Goal: Task Accomplishment & Management: Use online tool/utility

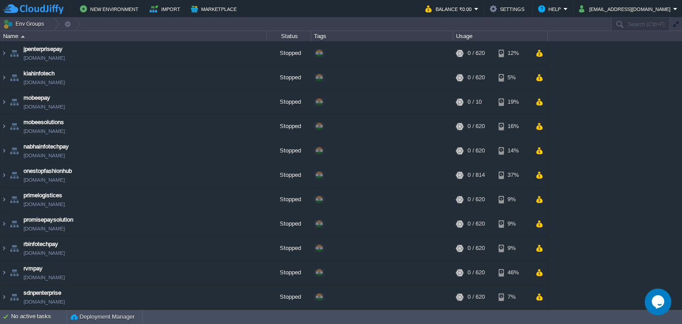
scroll to position [248, 0]
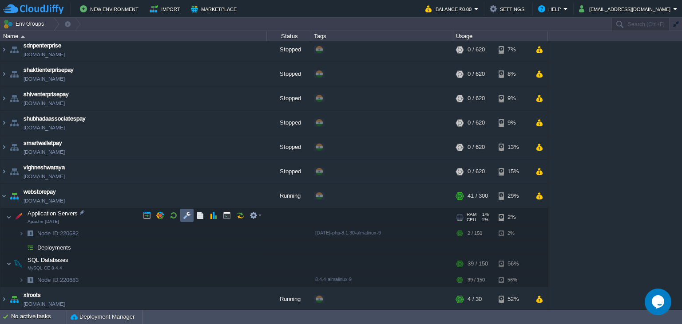
click at [189, 217] on button "button" at bounding box center [187, 216] width 8 height 8
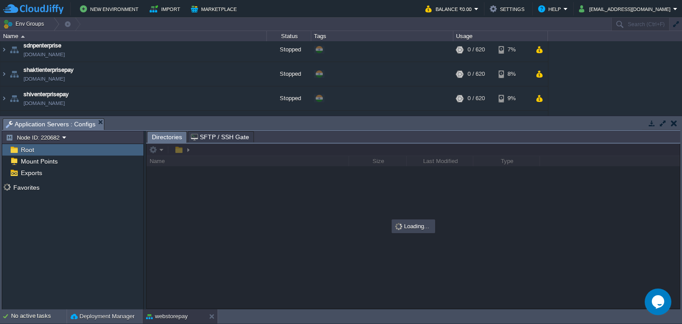
scroll to position [0, 0]
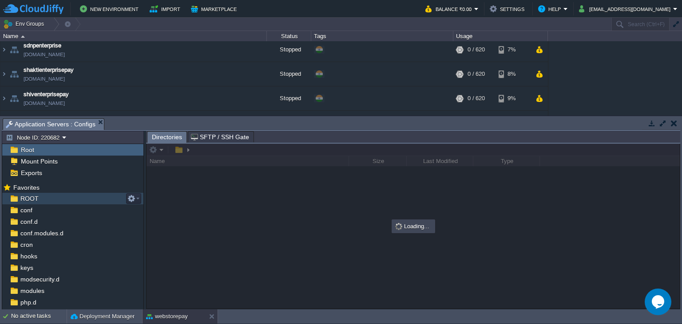
click at [32, 202] on span "ROOT" at bounding box center [29, 199] width 21 height 8
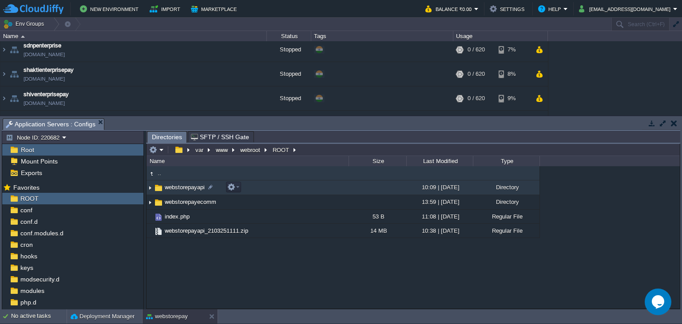
click at [187, 190] on span "webstorepayapi" at bounding box center [184, 188] width 43 height 8
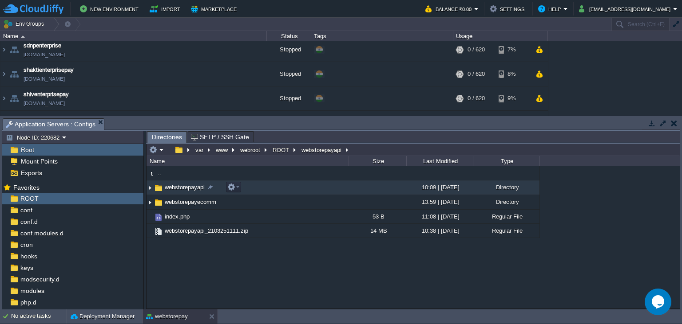
click at [187, 190] on span "webstorepayapi" at bounding box center [184, 188] width 43 height 8
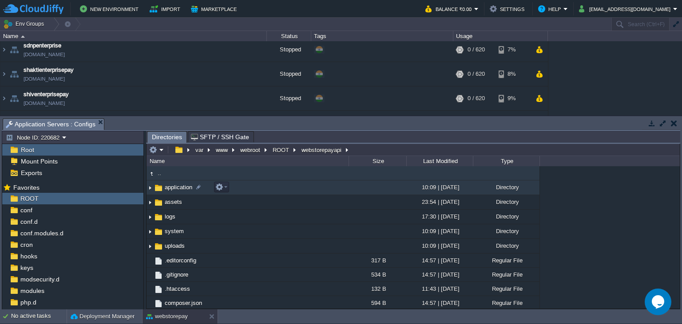
click at [168, 189] on span "application" at bounding box center [178, 188] width 30 height 8
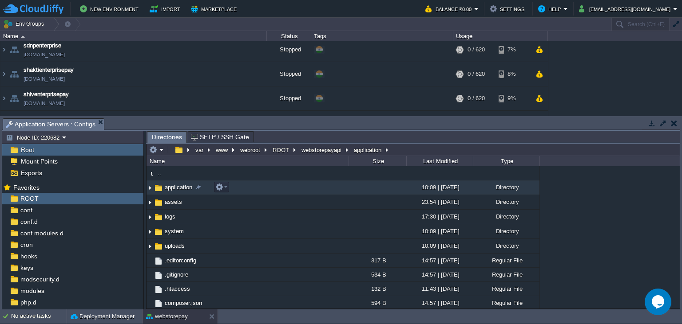
click at [168, 189] on span "application" at bounding box center [178, 188] width 30 height 8
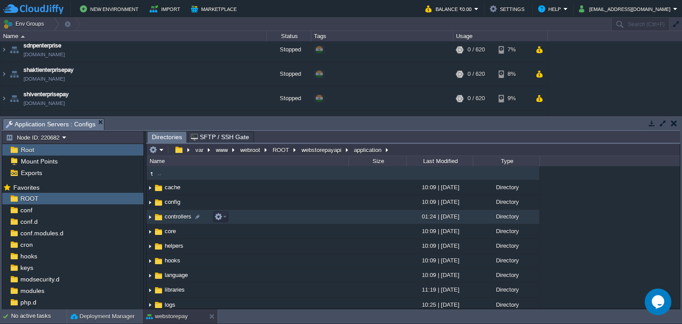
click at [180, 219] on span "controllers" at bounding box center [177, 217] width 29 height 8
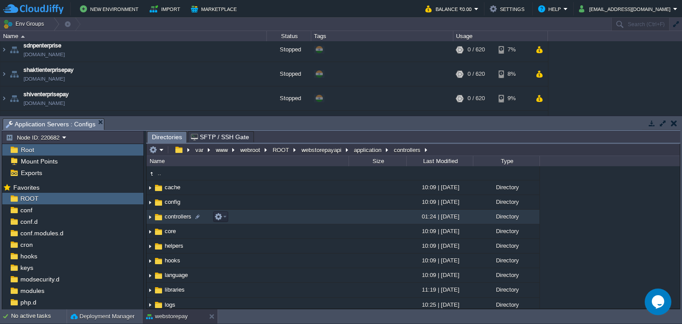
click at [180, 219] on span "controllers" at bounding box center [177, 217] width 29 height 8
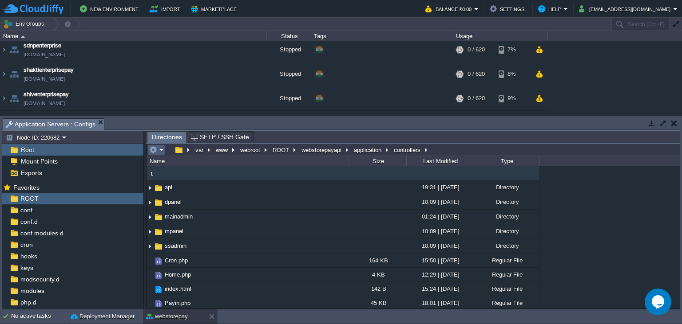
click at [159, 151] on em at bounding box center [156, 150] width 15 height 8
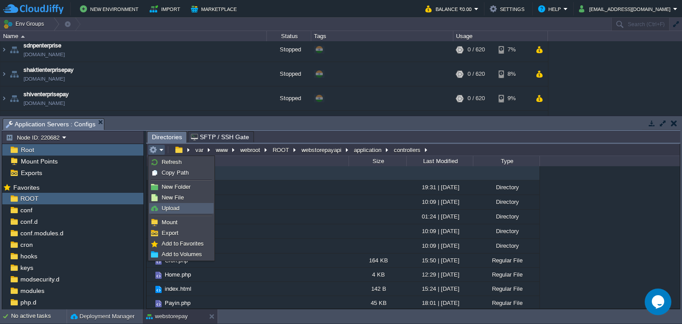
click at [176, 204] on link "Upload" at bounding box center [181, 209] width 63 height 10
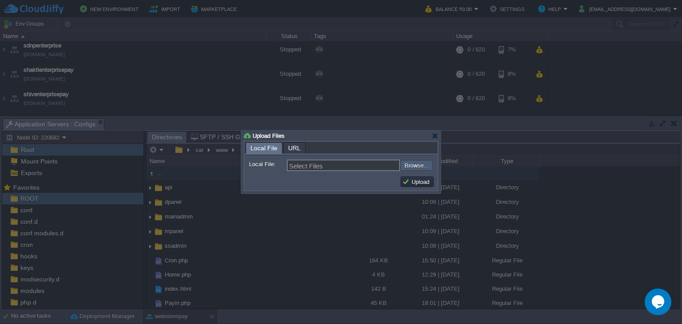
click at [421, 164] on input "file" at bounding box center [376, 165] width 112 height 11
type input "C:\fakepath\Payouts.php"
type input "Payouts.php"
click at [423, 183] on button "Upload" at bounding box center [417, 182] width 30 height 8
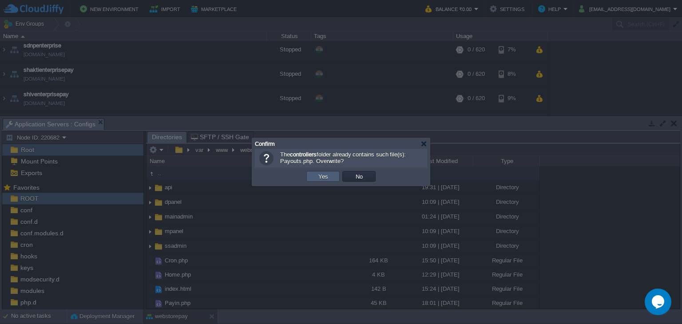
click at [328, 178] on button "Yes" at bounding box center [323, 177] width 15 height 8
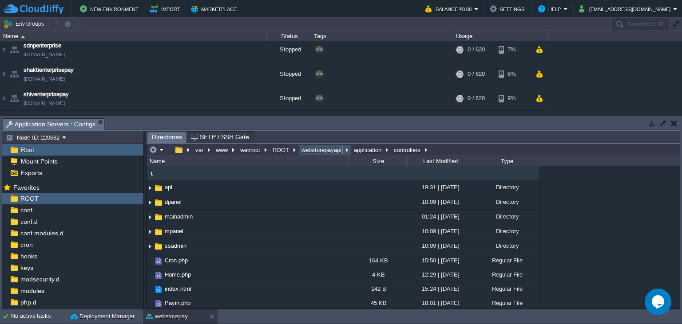
click at [326, 154] on button "webstorepayapi" at bounding box center [321, 150] width 43 height 8
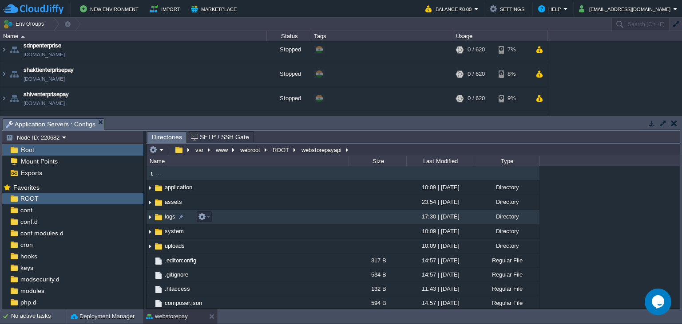
click at [166, 221] on span "logs" at bounding box center [169, 217] width 13 height 8
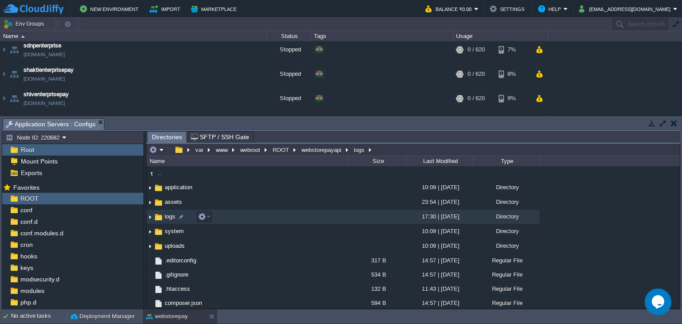
click at [166, 221] on span "logs" at bounding box center [169, 217] width 13 height 8
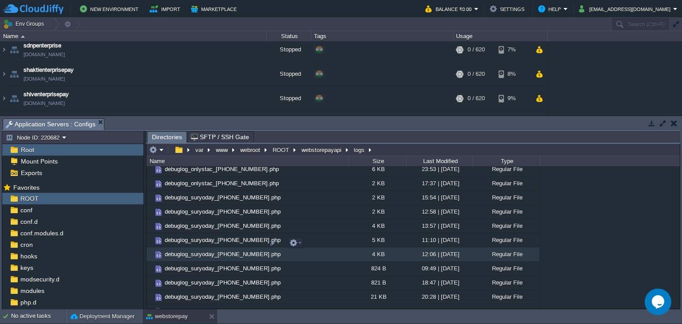
scroll to position [1654, 0]
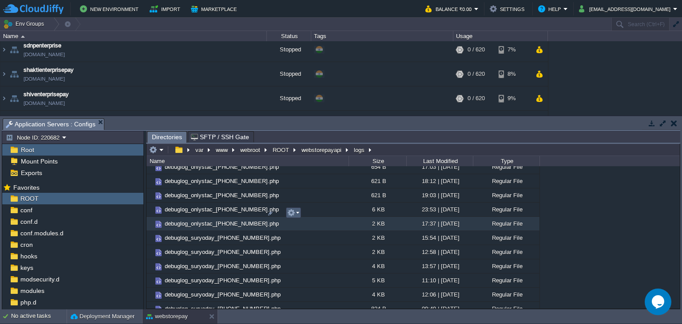
click at [292, 212] on button "button" at bounding box center [291, 213] width 8 height 8
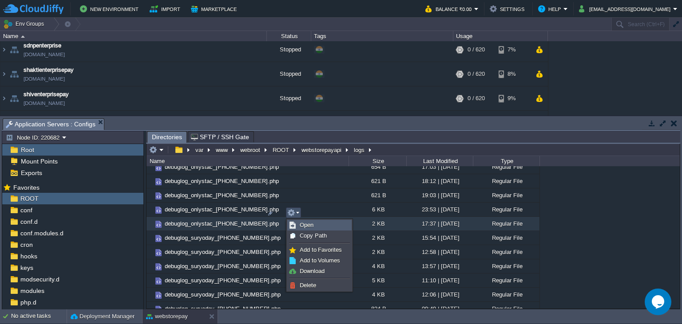
click at [298, 225] on link "Open" at bounding box center [319, 226] width 63 height 10
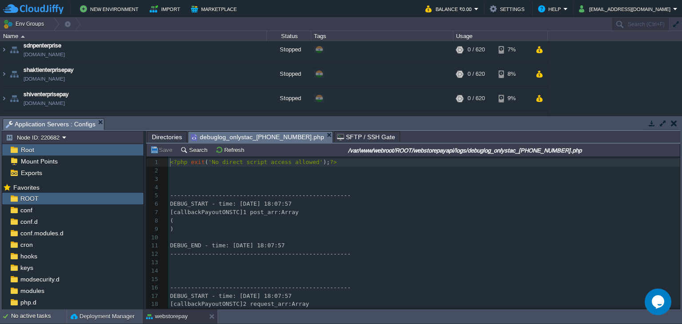
scroll to position [3, 0]
click at [217, 214] on div "61 1 <?php exit ( 'No direct script access allowed' ); ?> 2 ​ 3 ​ 4 ​ 5 -------…" at bounding box center [423, 271] width 511 height 226
type textarea "callbackPayoutONSTC"
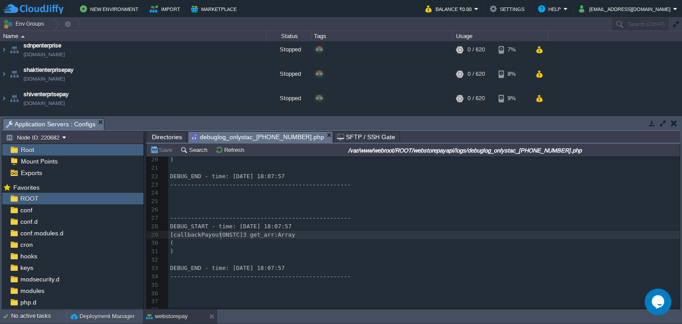
scroll to position [0, 0]
click at [219, 235] on span "[callbackPayoutONSTC]3 get_arr:Array" at bounding box center [232, 235] width 125 height 7
type textarea "callbackPayoutONSTC"
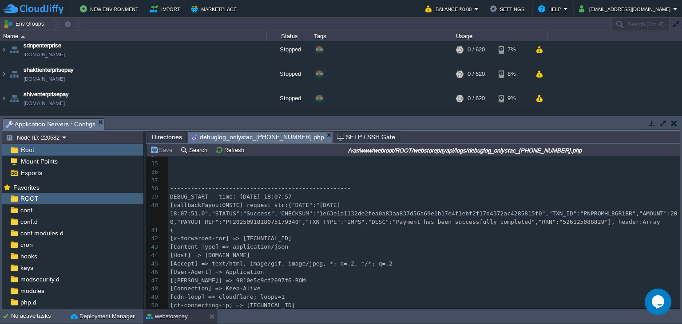
click at [210, 205] on span "[callbackPayoutONSTC] request_str:{"DATE":"[DATE] 18:07:51.0","STATUS":"Success…" at bounding box center [423, 214] width 507 height 24
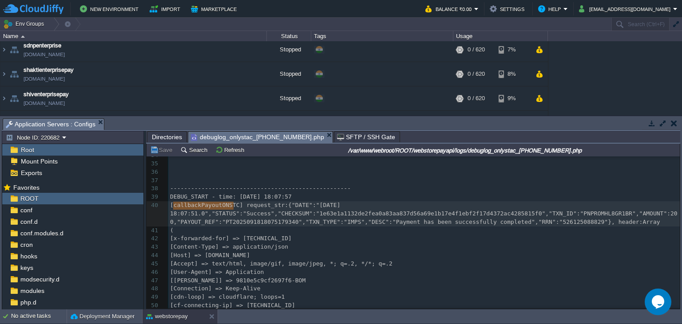
type textarea "callbackPayoutONSTC"
type textarea "1e63e1a1132de2fea0a83aa837d56a69e1b17e4f1ebf2f17d4372ac4285815f0"
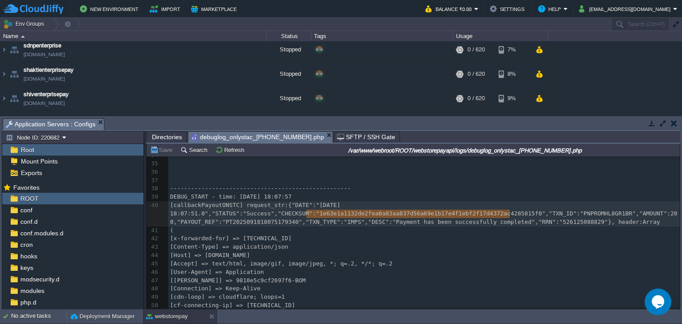
scroll to position [0, 203]
